Goal: Information Seeking & Learning: Check status

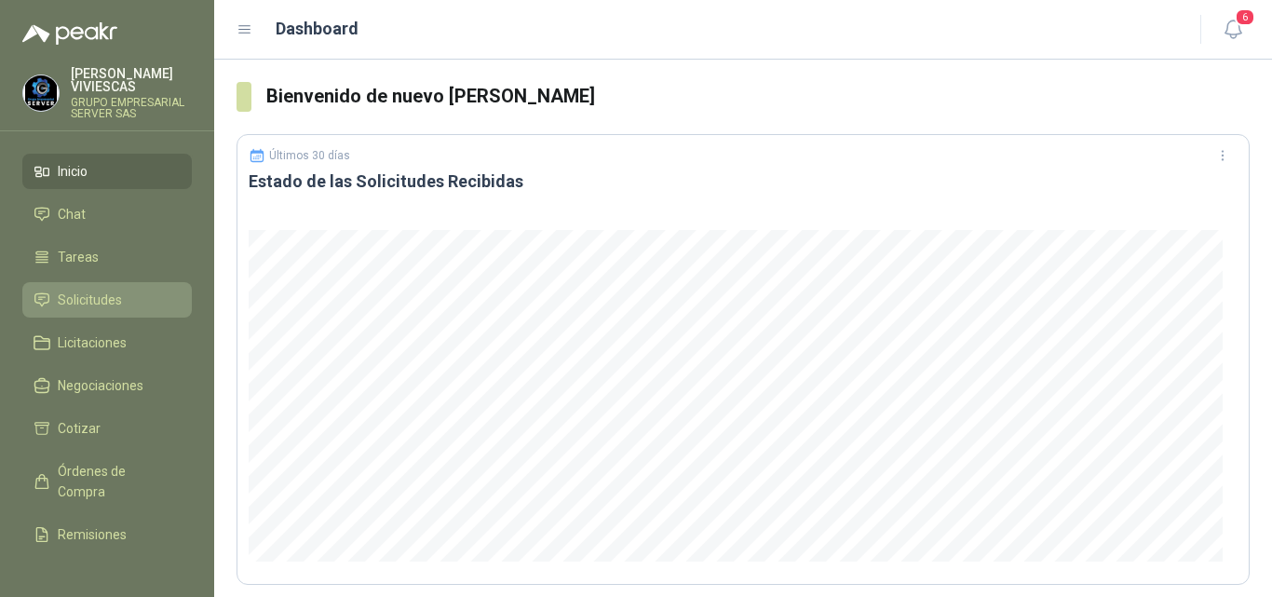
click at [105, 298] on span "Solicitudes" at bounding box center [90, 300] width 64 height 20
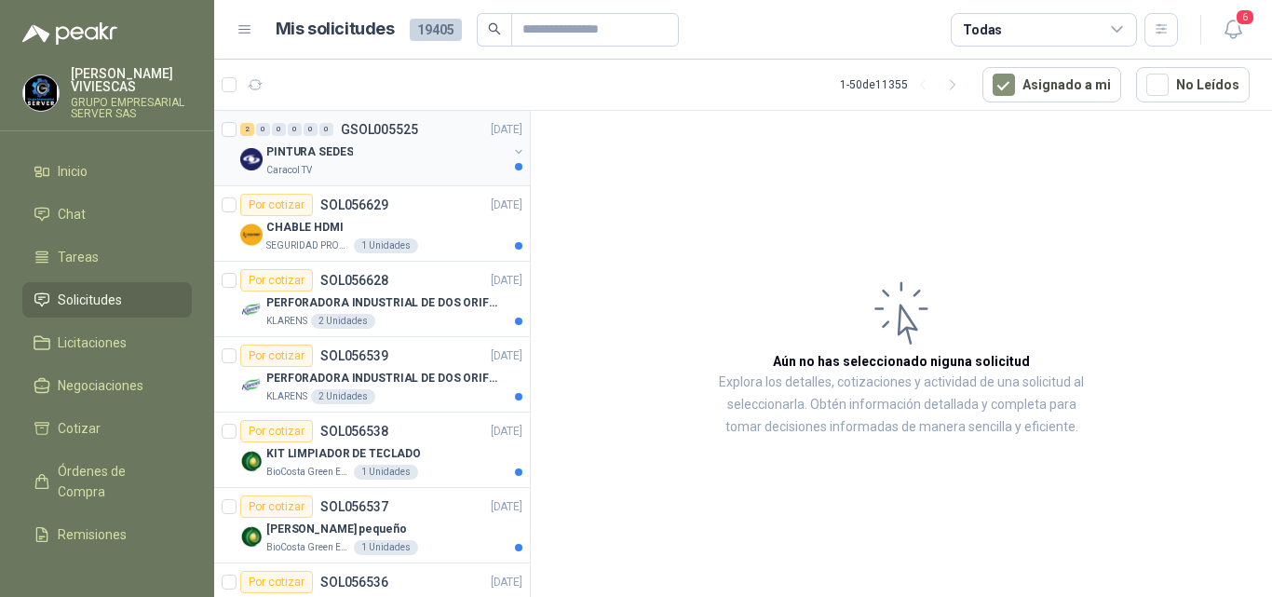
click at [311, 149] on p "PINTURA SEDES" at bounding box center [309, 152] width 87 height 18
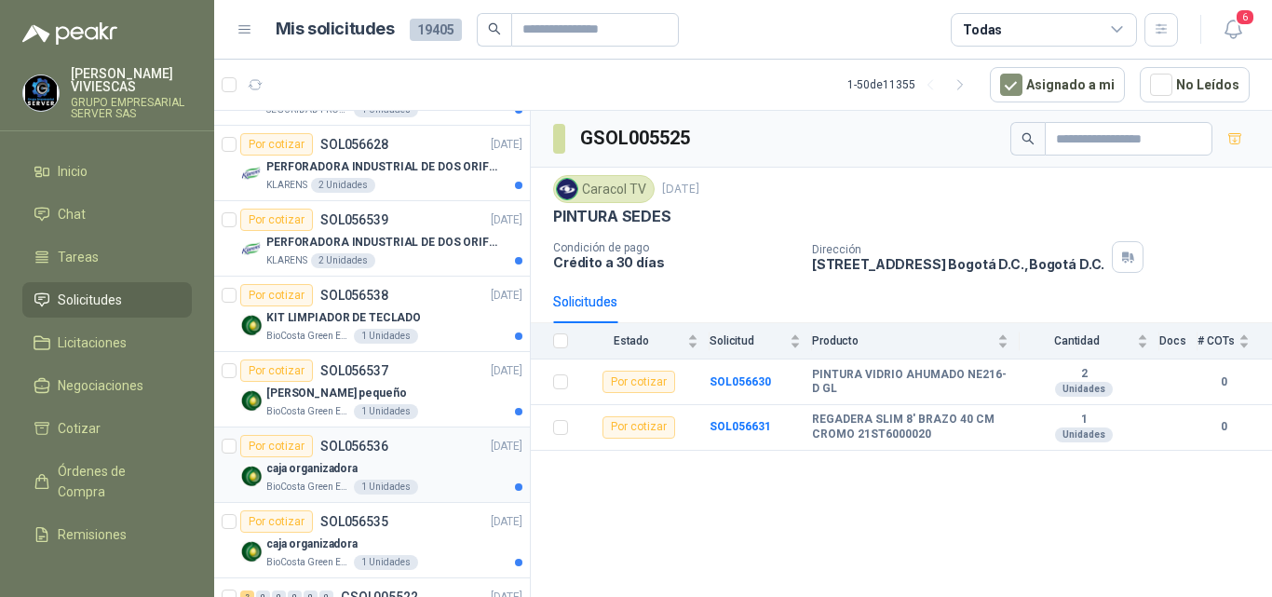
scroll to position [93, 0]
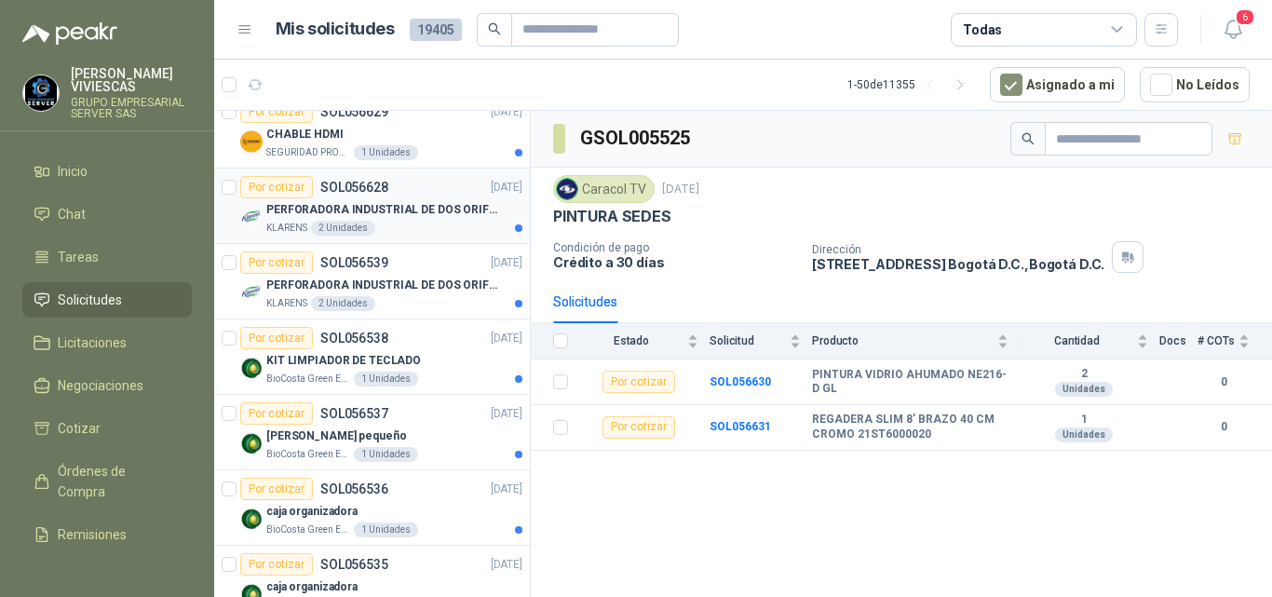
click at [330, 211] on p "PERFORADORA INDUSTRIAL DE DOS ORIFICIOS" at bounding box center [382, 210] width 232 height 18
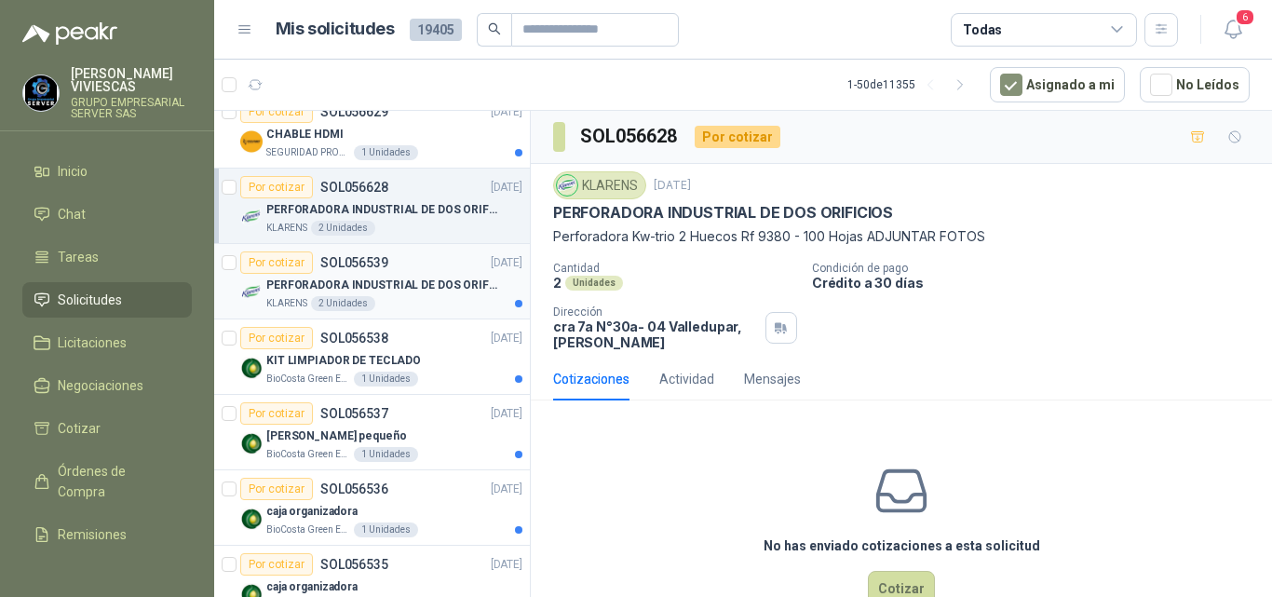
click at [350, 277] on p "PERFORADORA INDUSTRIAL DE DOS ORIFICIOS" at bounding box center [382, 286] width 232 height 18
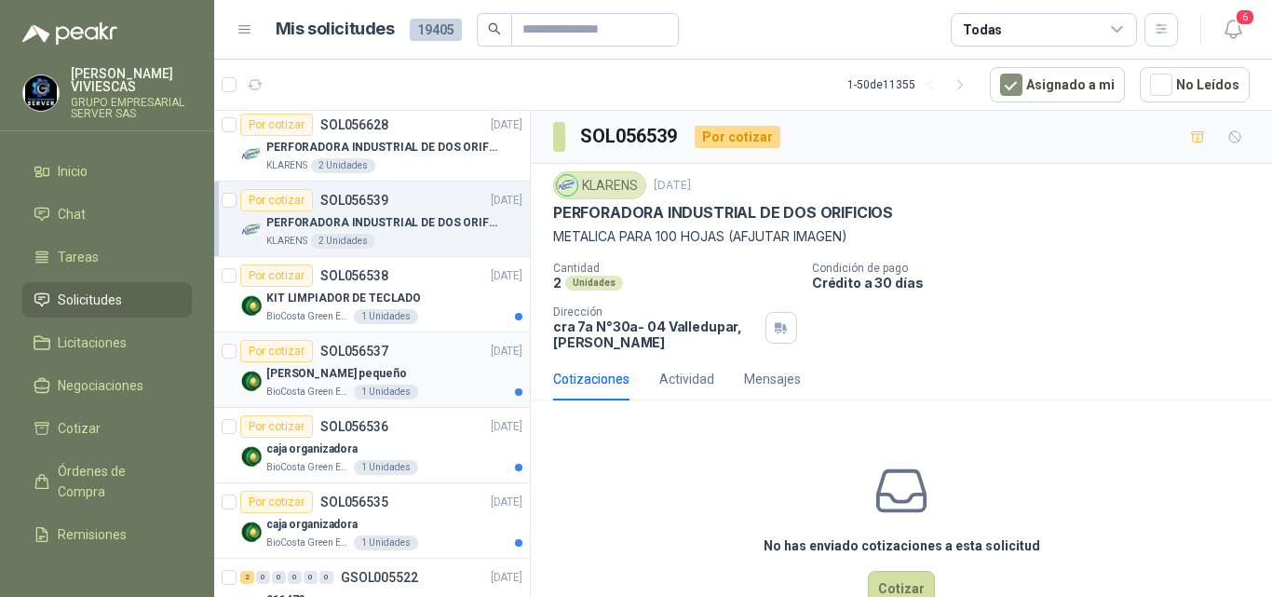
scroll to position [186, 0]
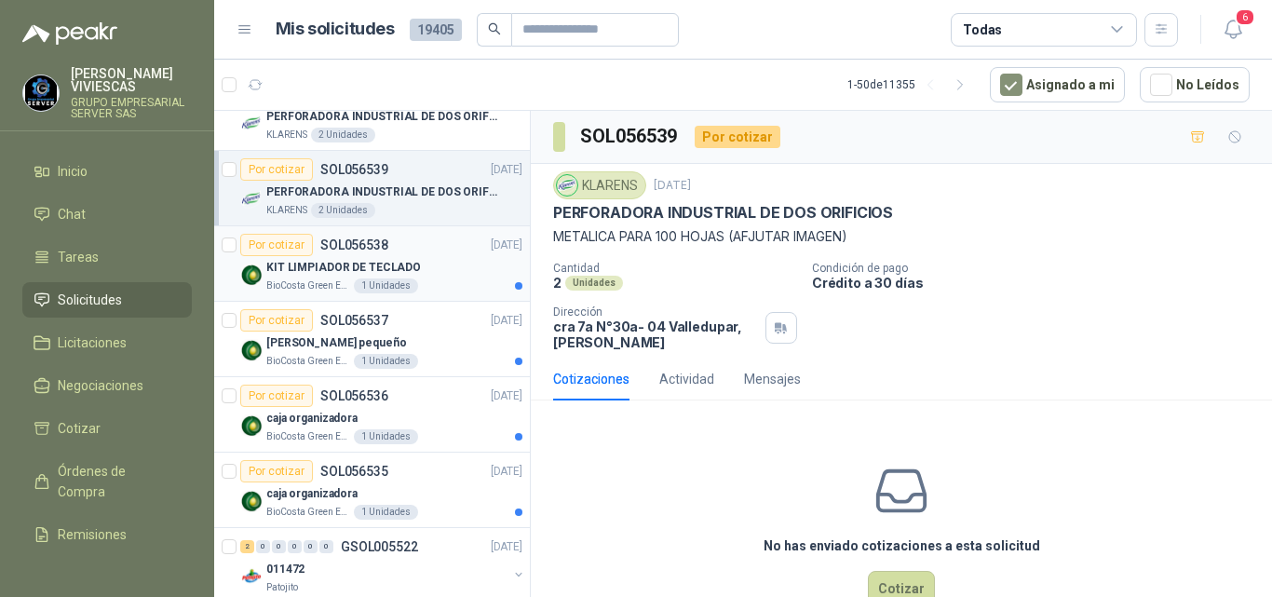
click at [331, 257] on div "KIT LIMPIADOR DE TECLADO" at bounding box center [394, 267] width 256 height 22
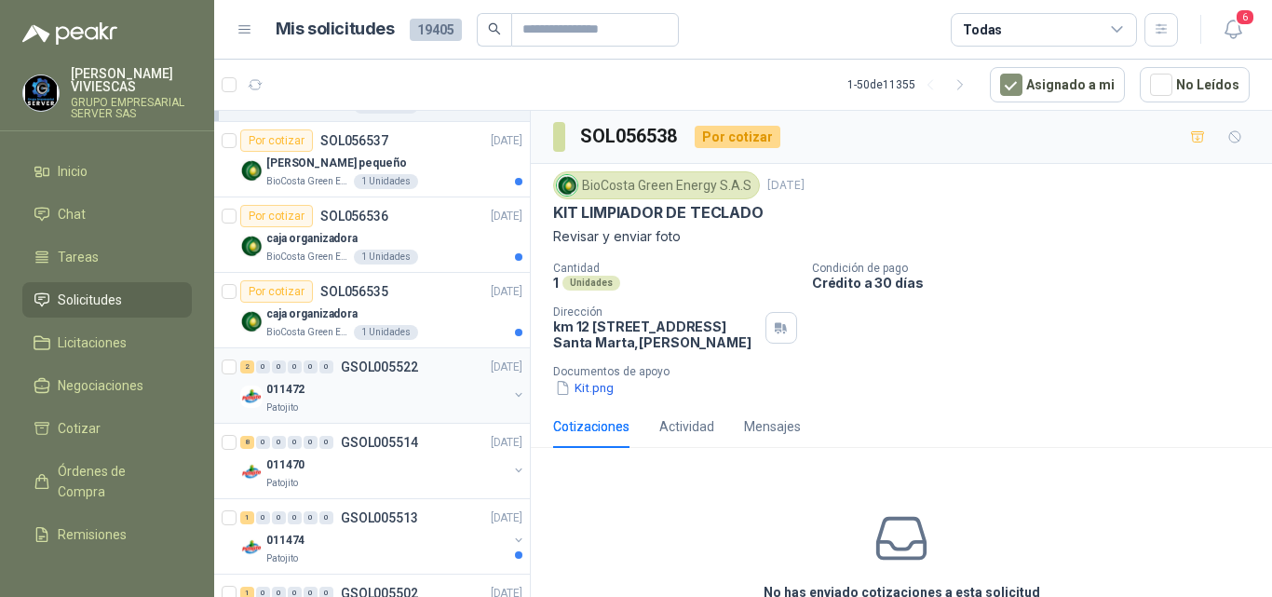
scroll to position [373, 0]
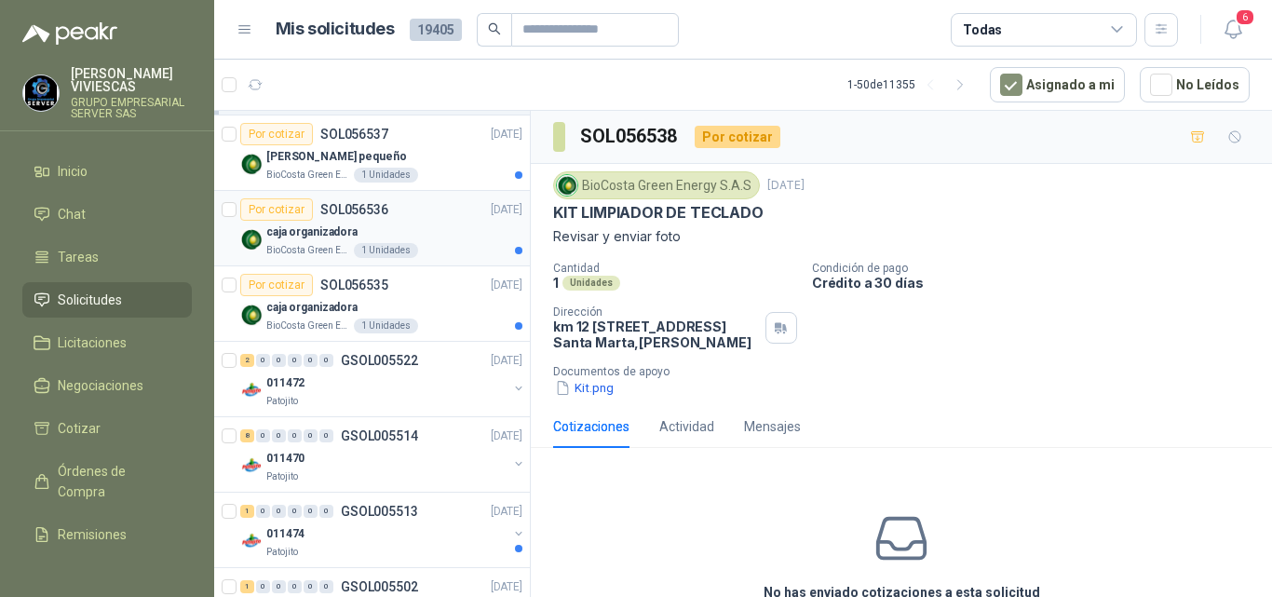
click at [330, 236] on p "caja organizadora" at bounding box center [311, 233] width 91 height 18
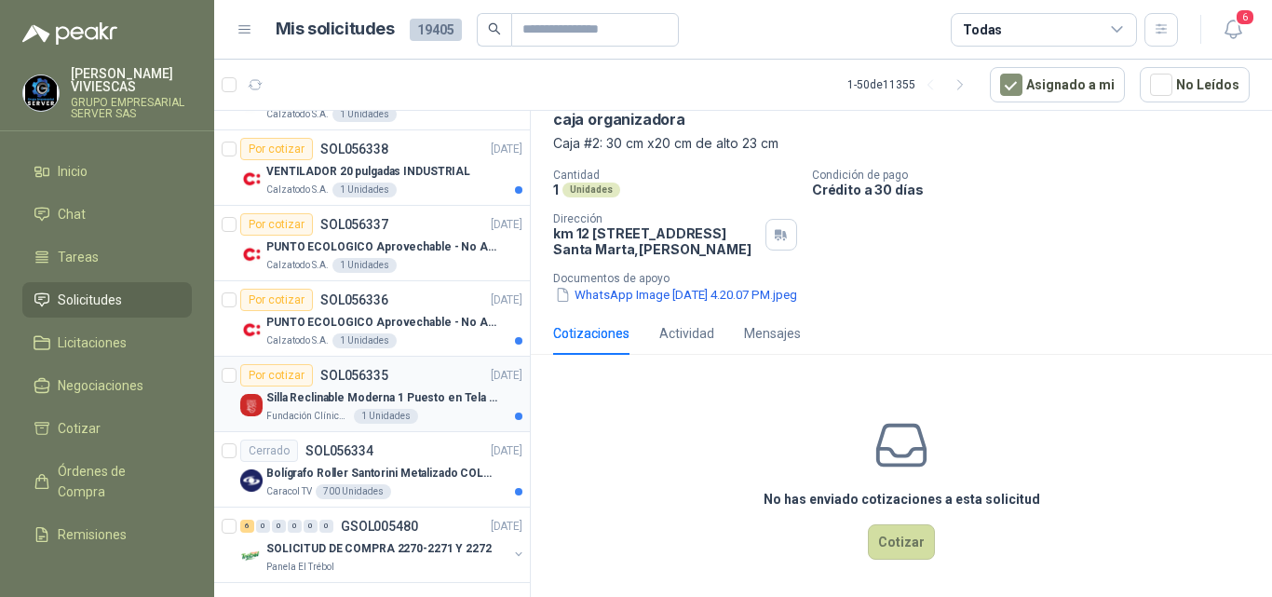
scroll to position [3320, 0]
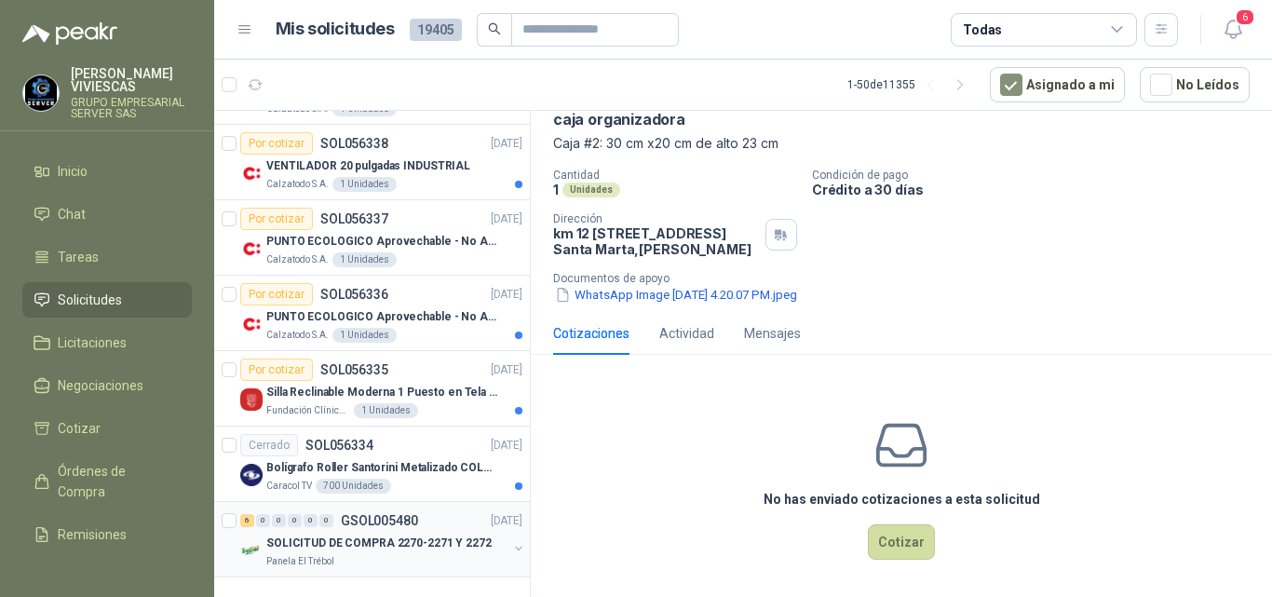
click at [361, 535] on p "SOLICITUD DE COMPRA 2270-2271 Y 2272" at bounding box center [378, 544] width 225 height 18
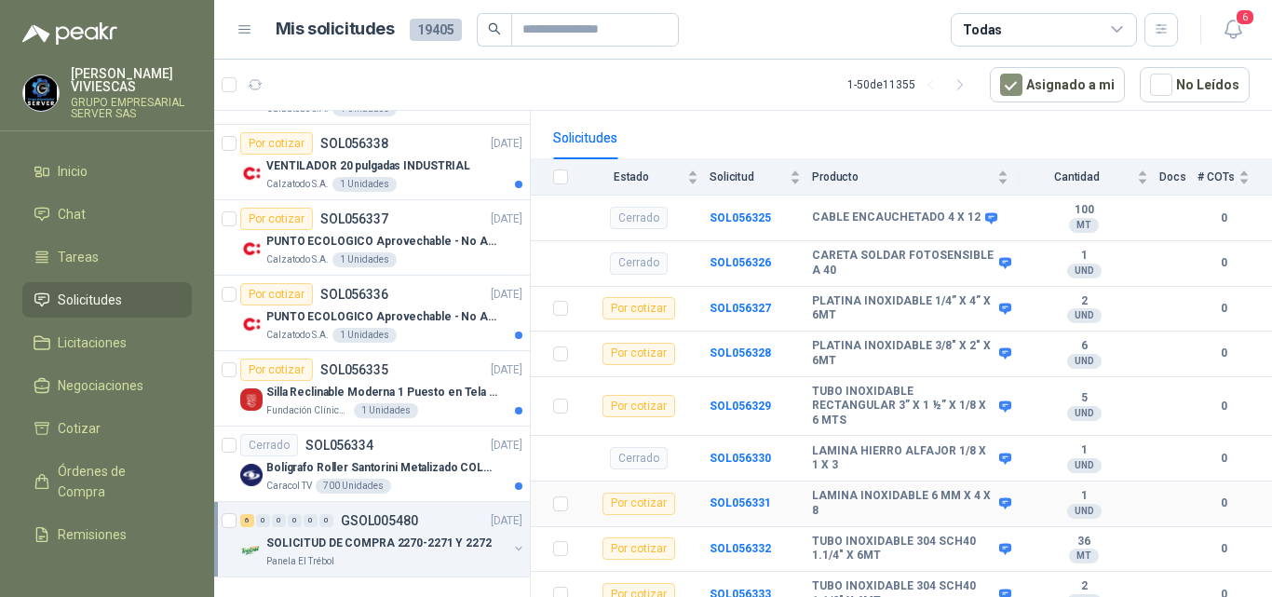
scroll to position [178, 0]
